Goal: Answer question/provide support

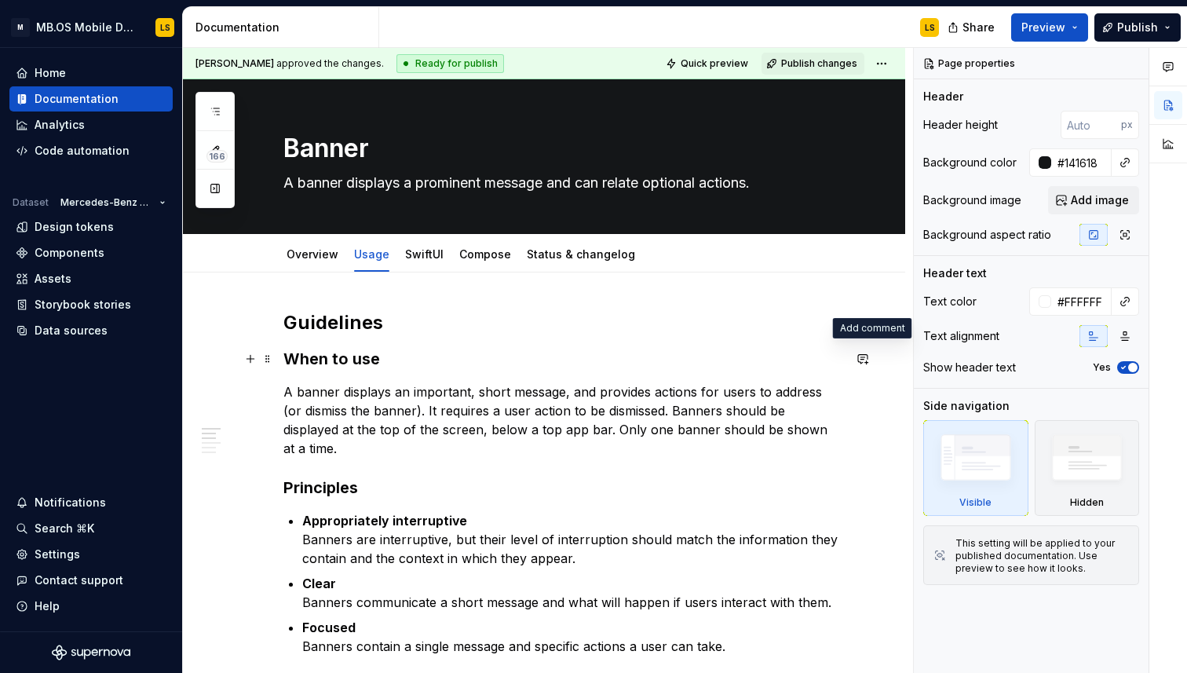
type textarea "*"
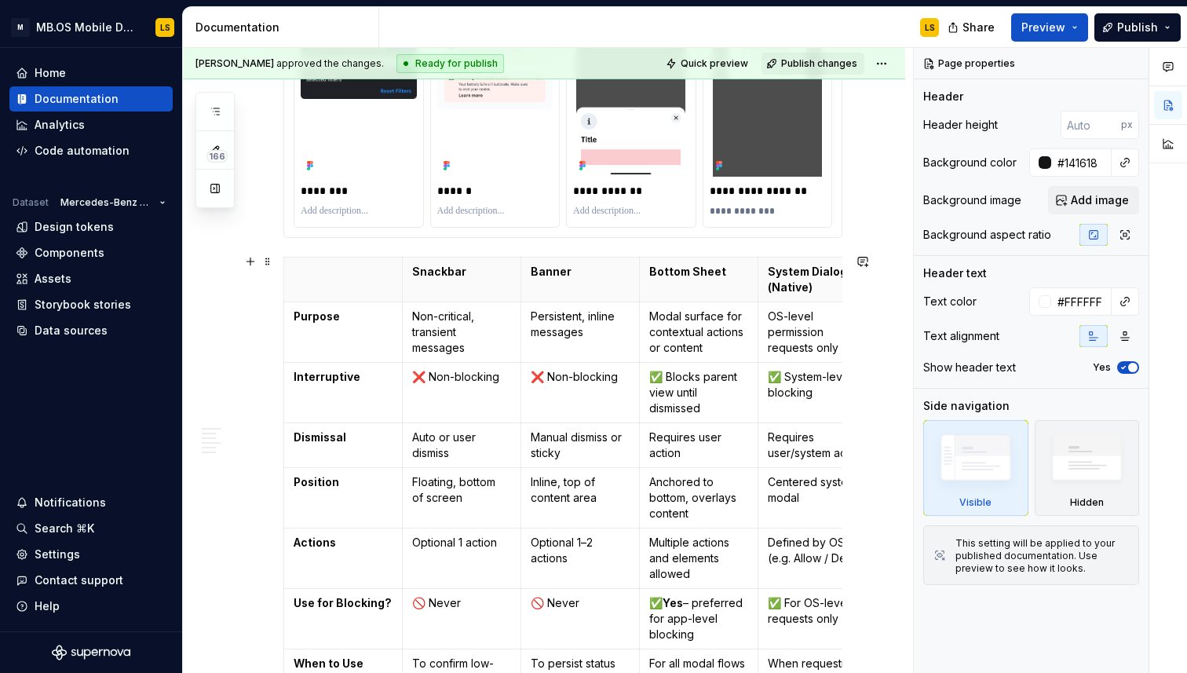
scroll to position [2385, 0]
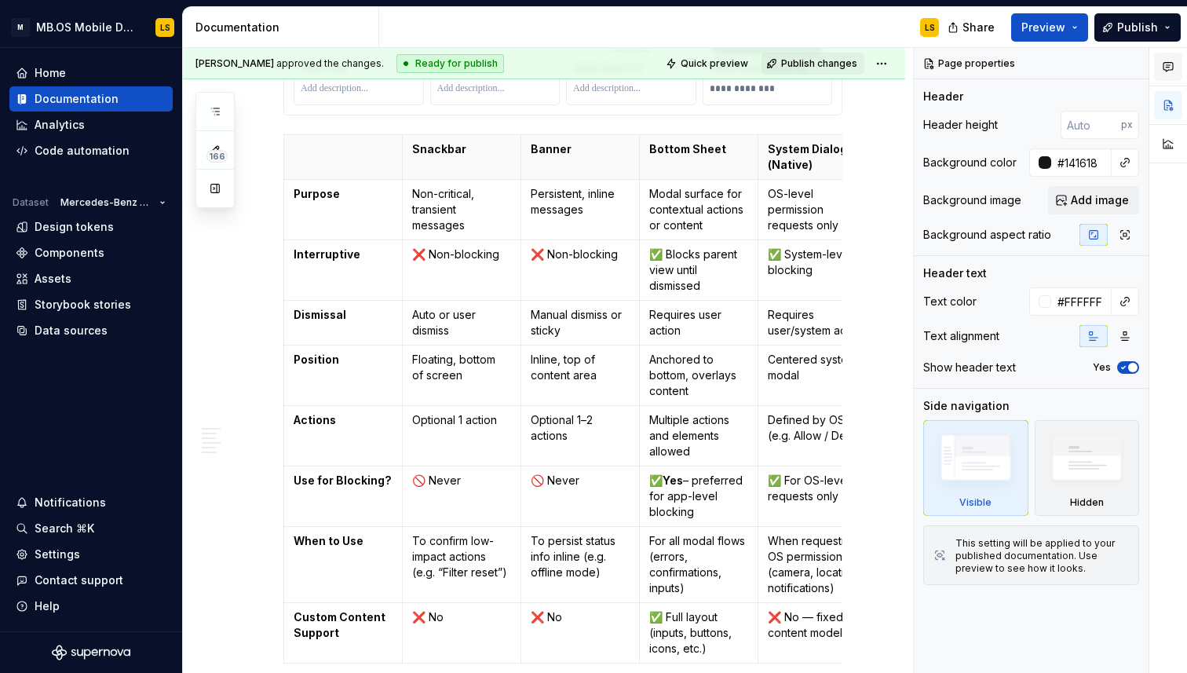
click at [1168, 67] on icon "button" at bounding box center [1168, 66] width 13 height 13
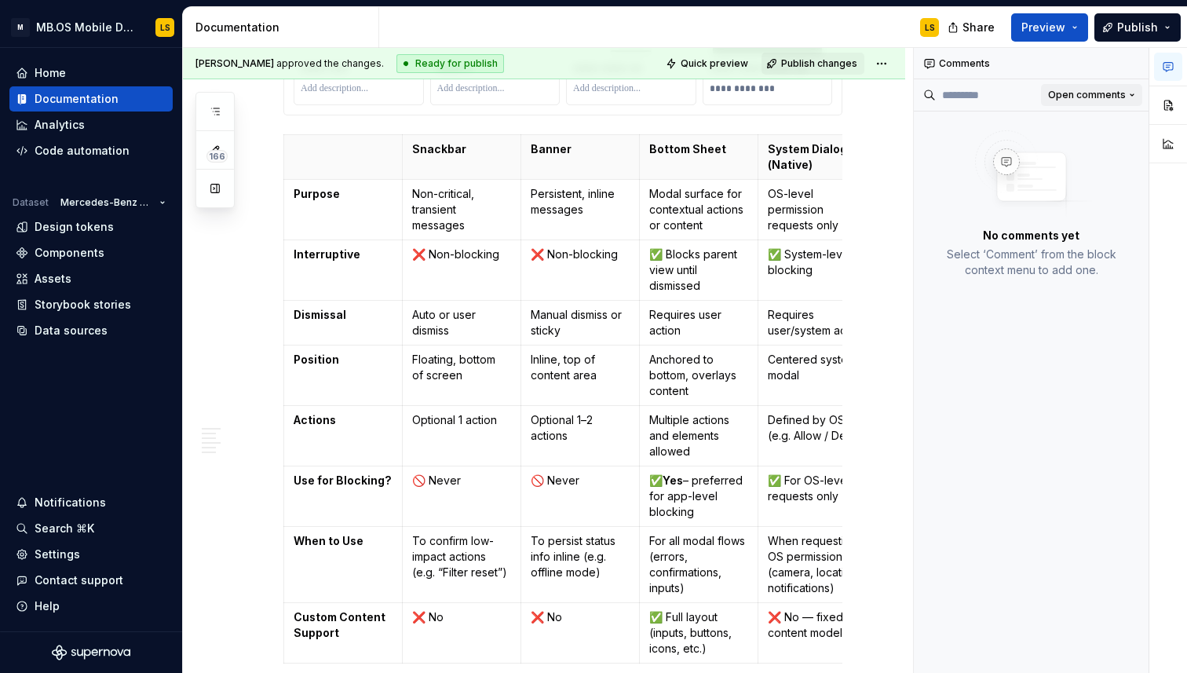
click at [1095, 101] on span "Open comments" at bounding box center [1087, 95] width 78 height 13
click at [1076, 148] on div "Resolved" at bounding box center [1081, 151] width 102 height 16
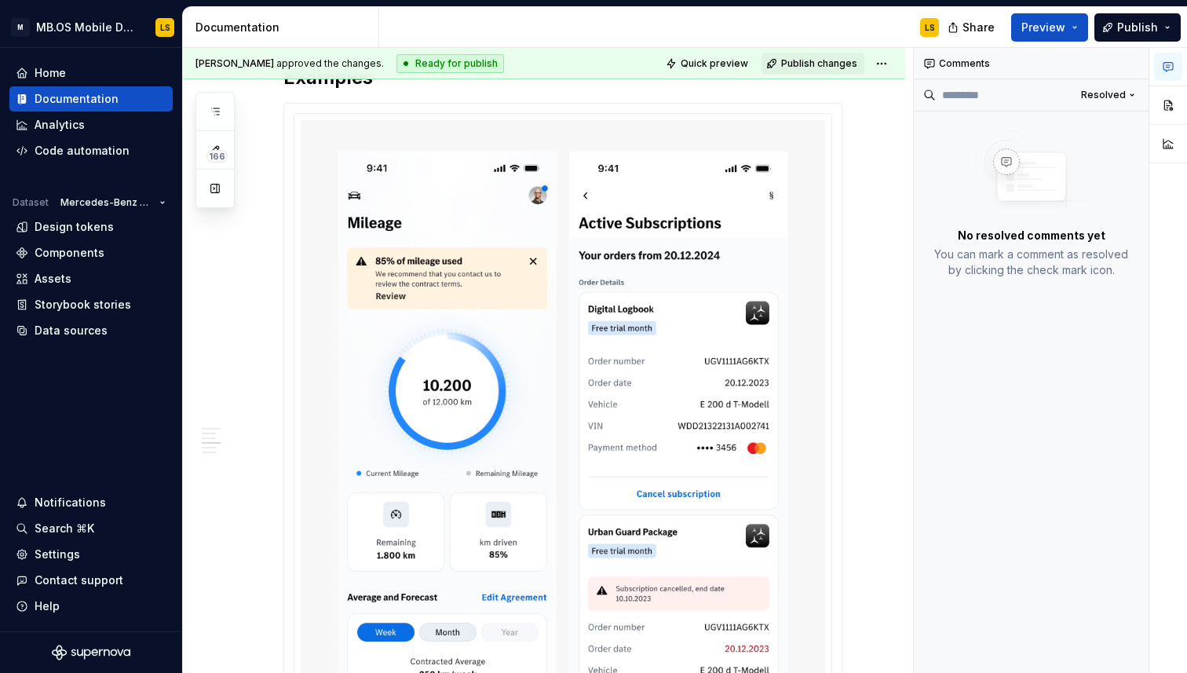
scroll to position [0, 0]
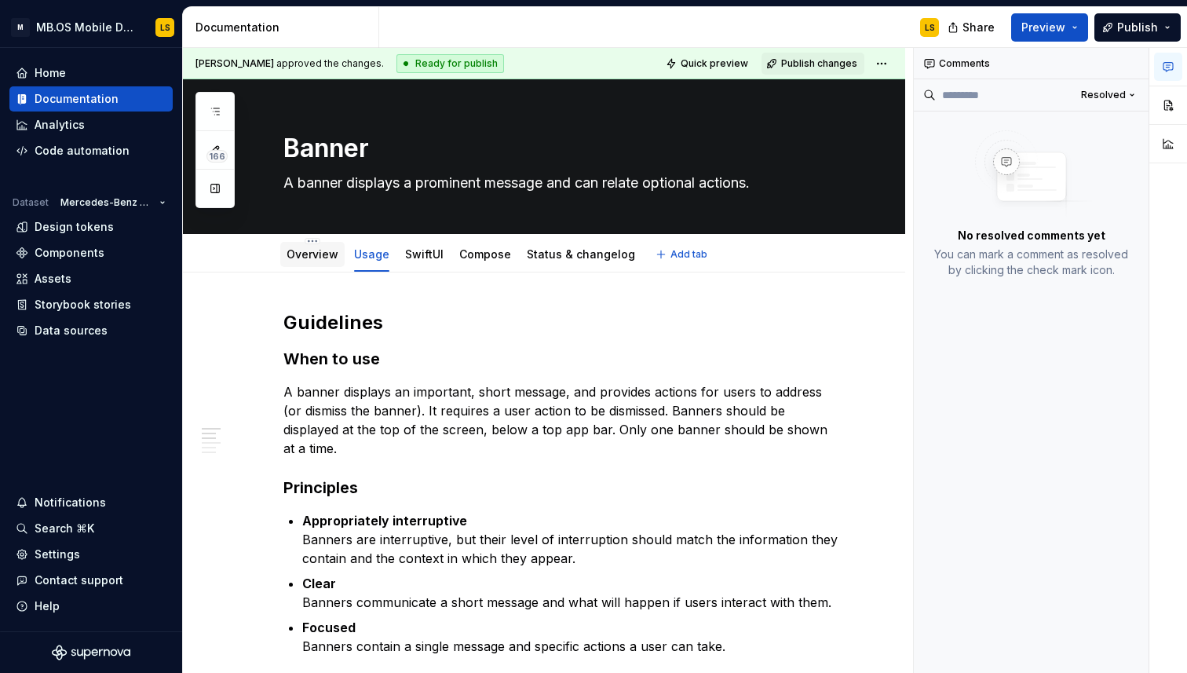
click at [307, 257] on link "Overview" at bounding box center [313, 253] width 52 height 13
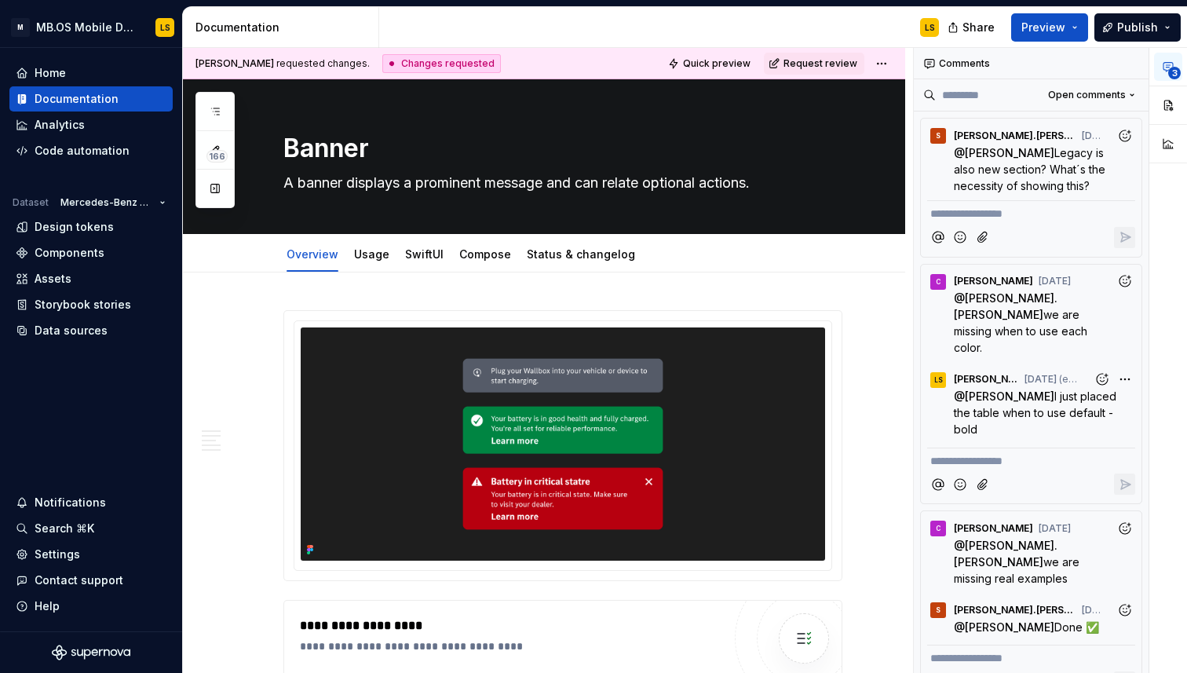
type textarea "*"
